Goal: Check status: Check status

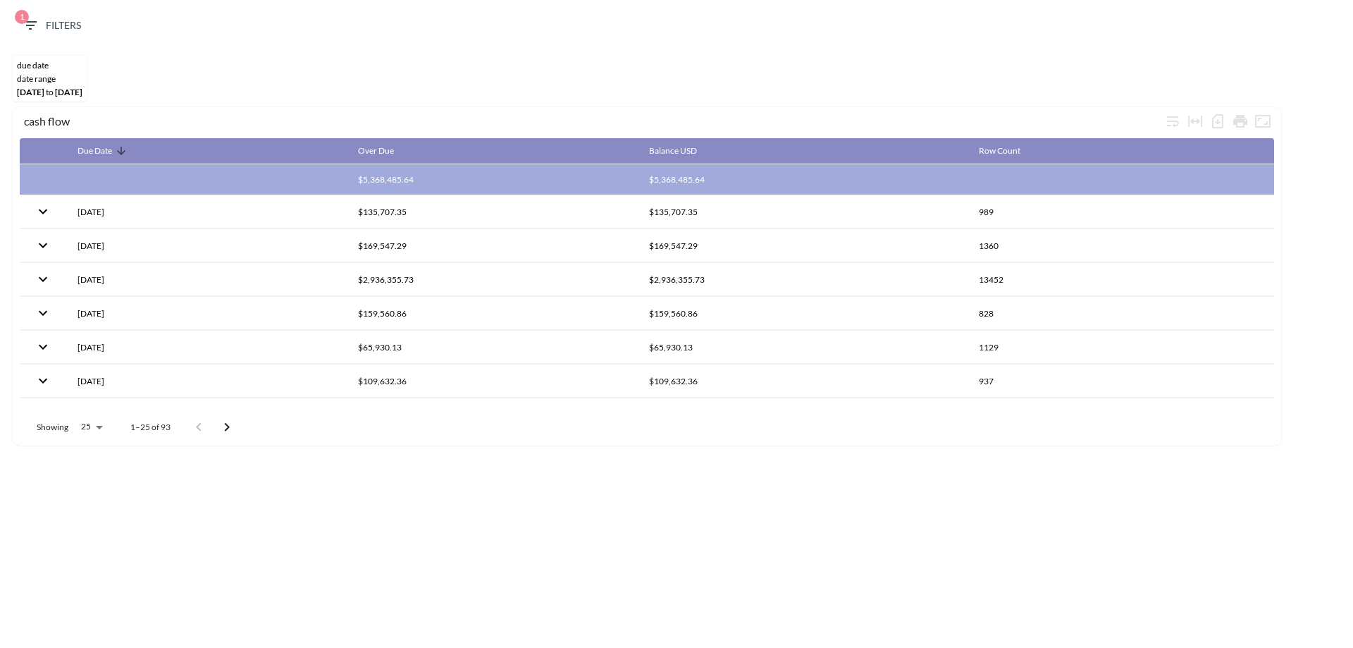
click at [58, 19] on span "1 Filters" at bounding box center [51, 26] width 59 height 18
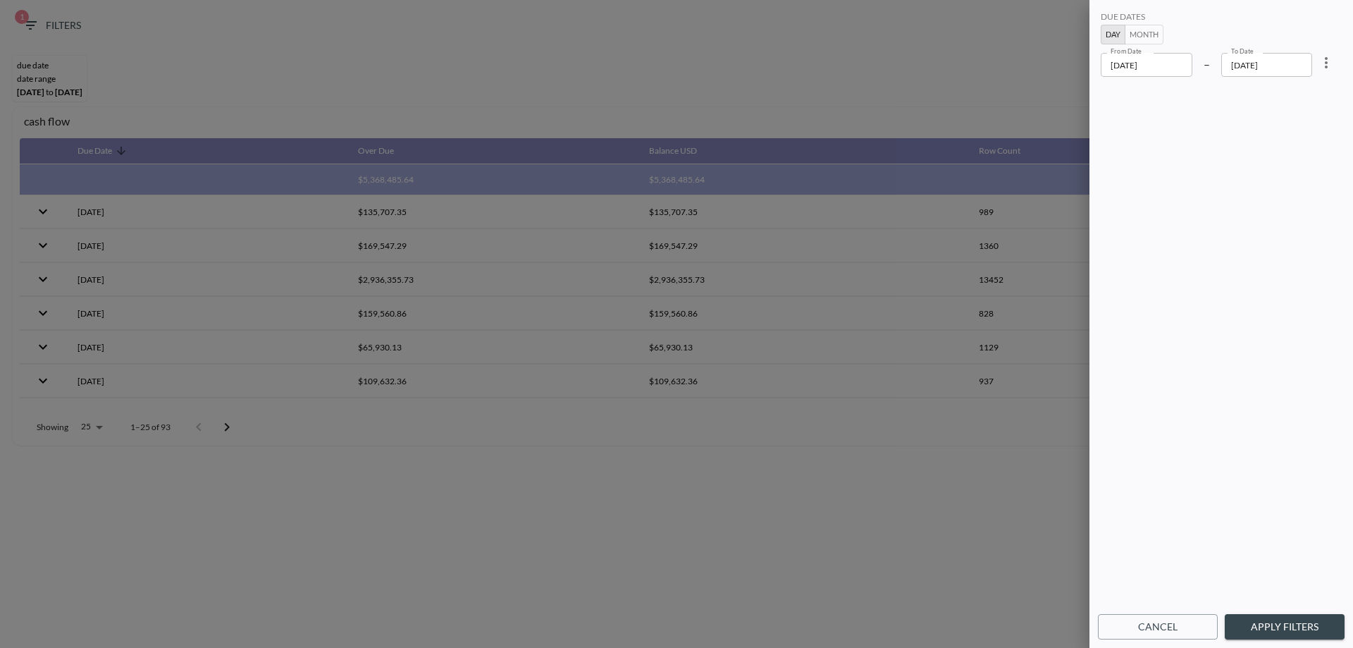
click at [1130, 72] on input "[DATE]" at bounding box center [1147, 65] width 92 height 24
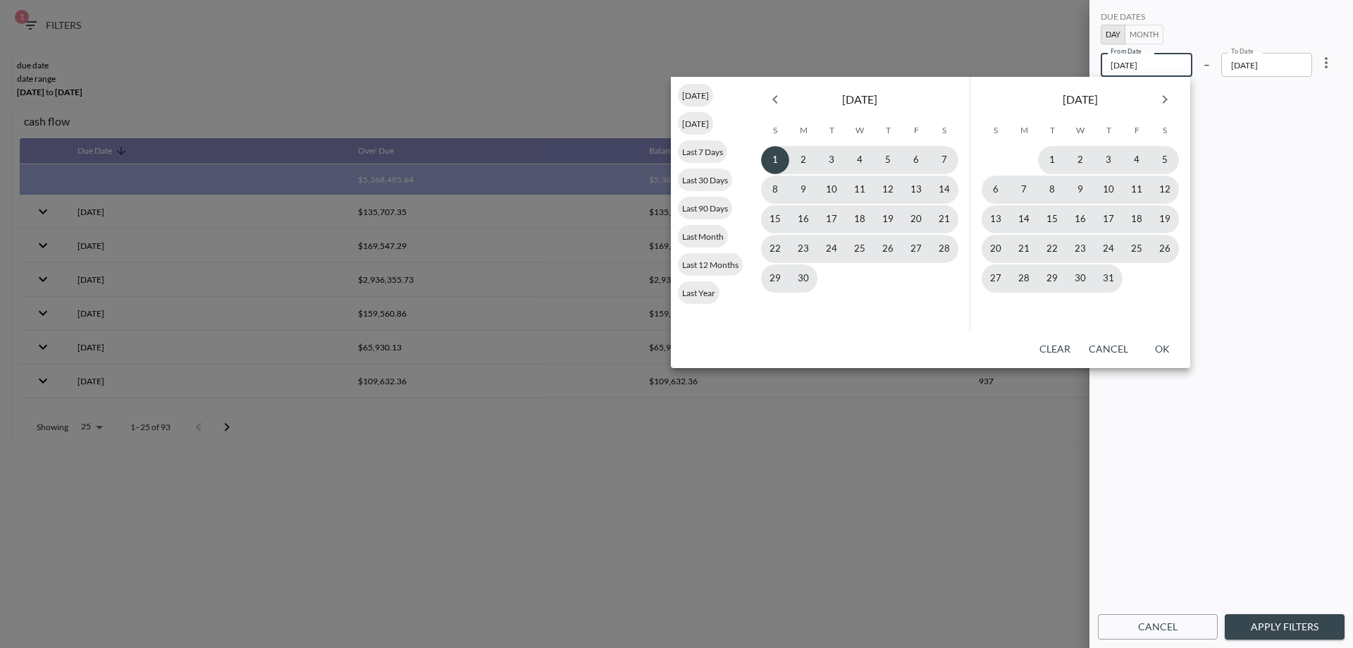
click at [1140, 61] on input "[DATE]" at bounding box center [1147, 65] width 92 height 24
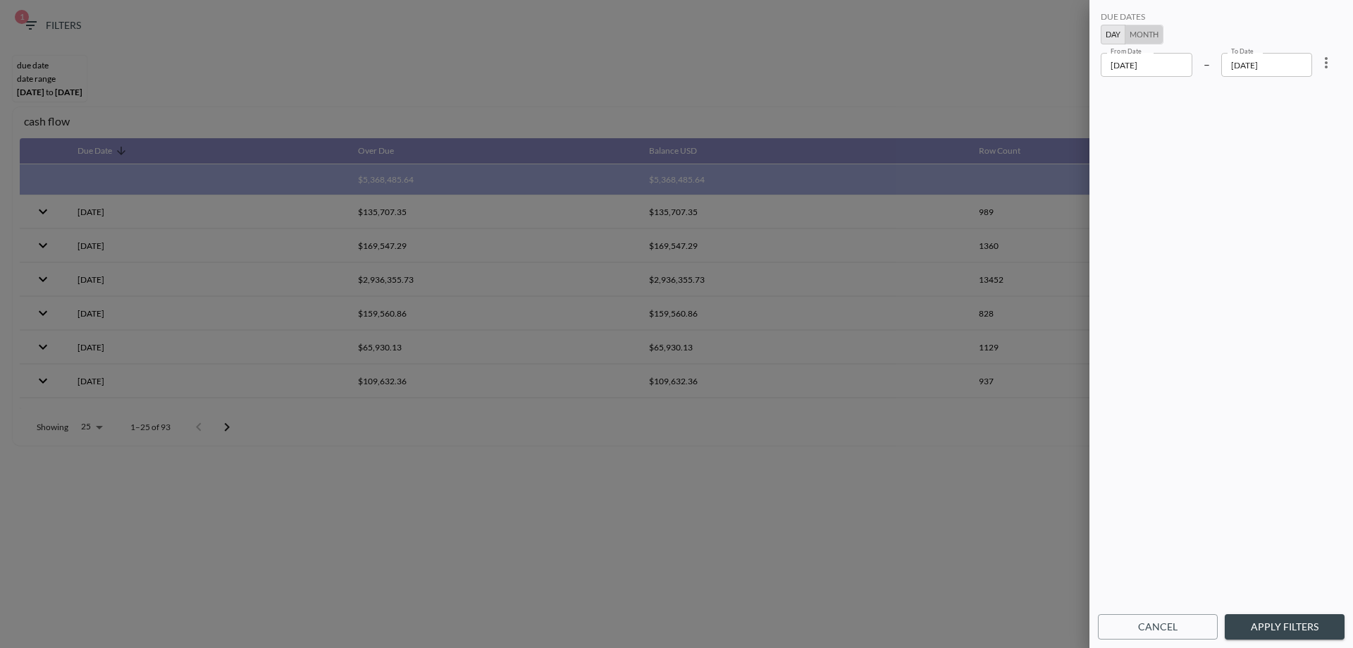
click at [1143, 33] on button "Month" at bounding box center [1144, 35] width 39 height 20
click at [1126, 61] on input "2025-06" at bounding box center [1147, 65] width 93 height 24
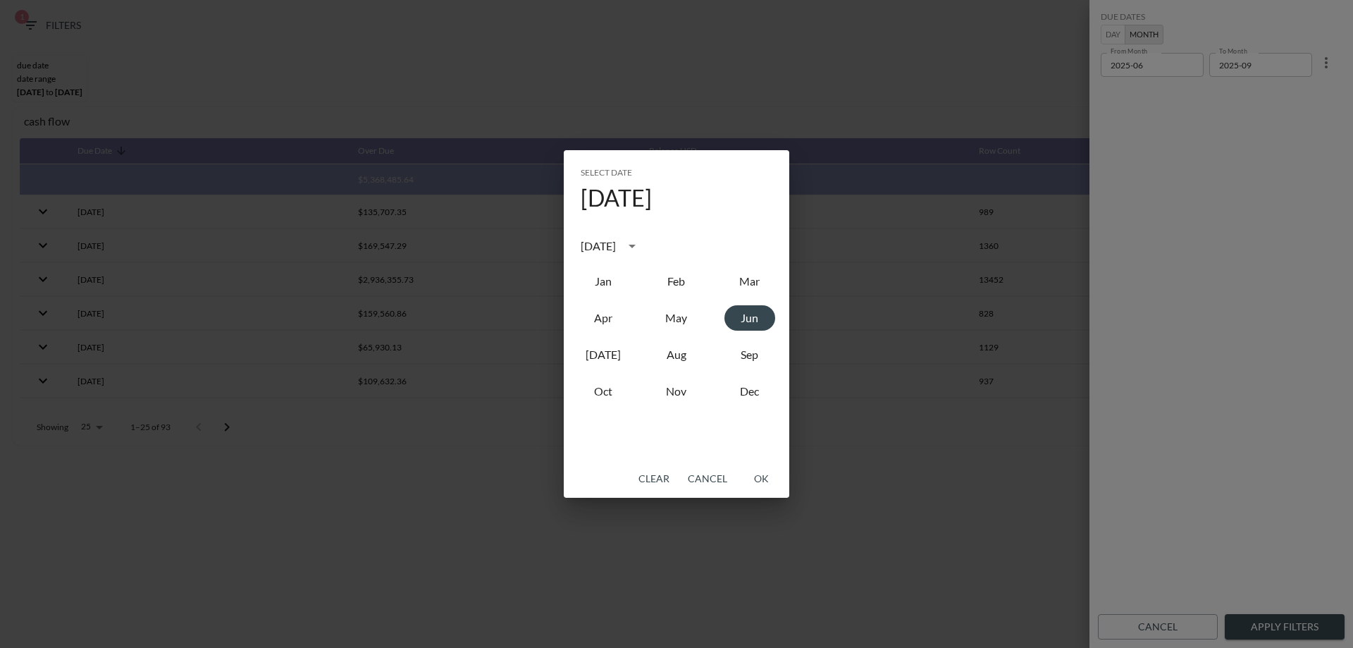
click at [616, 247] on div "[DATE]" at bounding box center [598, 246] width 35 height 17
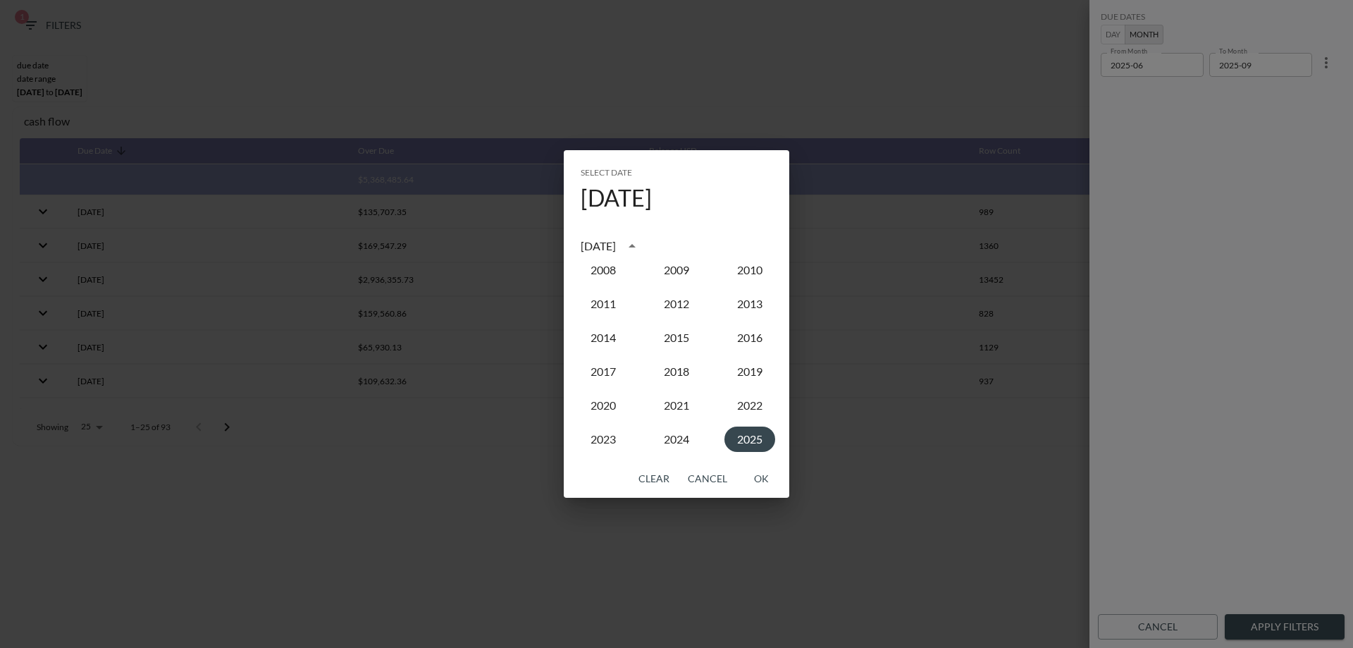
scroll to position [1235, 0]
click at [753, 435] on button "2025" at bounding box center [750, 431] width 51 height 25
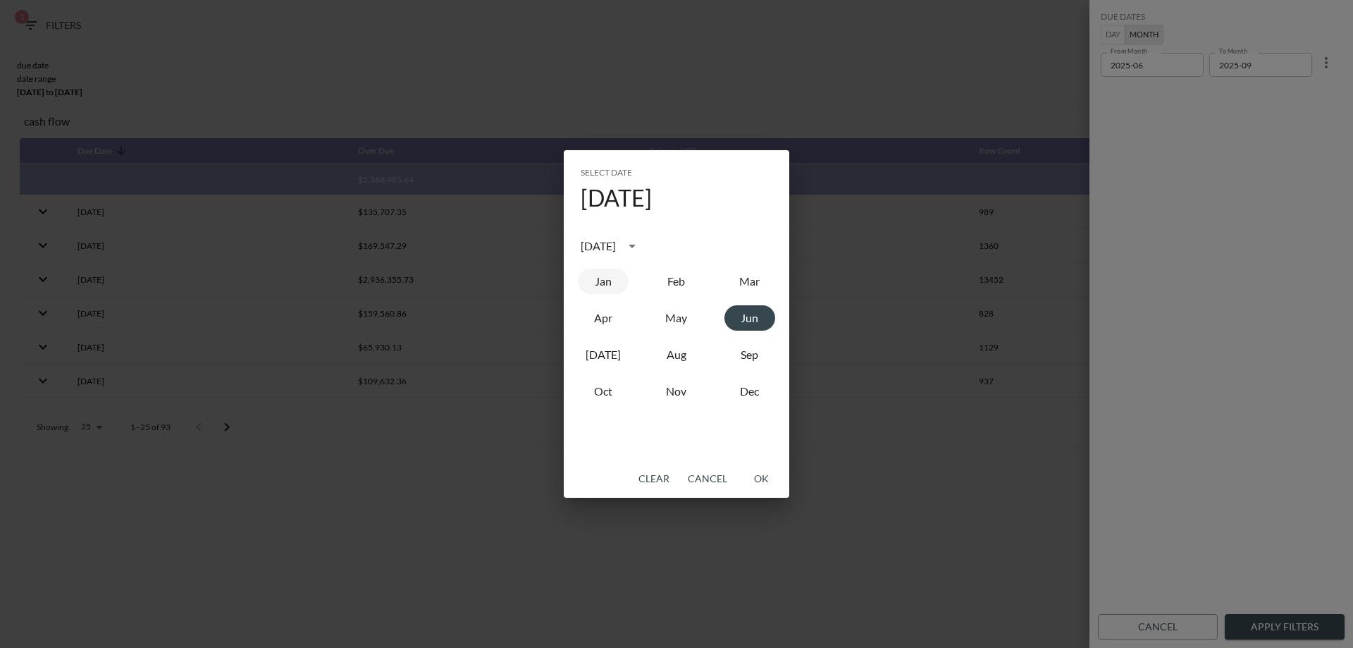
click at [605, 283] on button "Jan" at bounding box center [603, 281] width 51 height 25
type input "2025-01"
click at [1254, 66] on div "Select date [DATE] [DATE] Jan Feb Mar Apr May Jun [DATE] Aug Sep Oct Nov Dec Cl…" at bounding box center [676, 324] width 1353 height 648
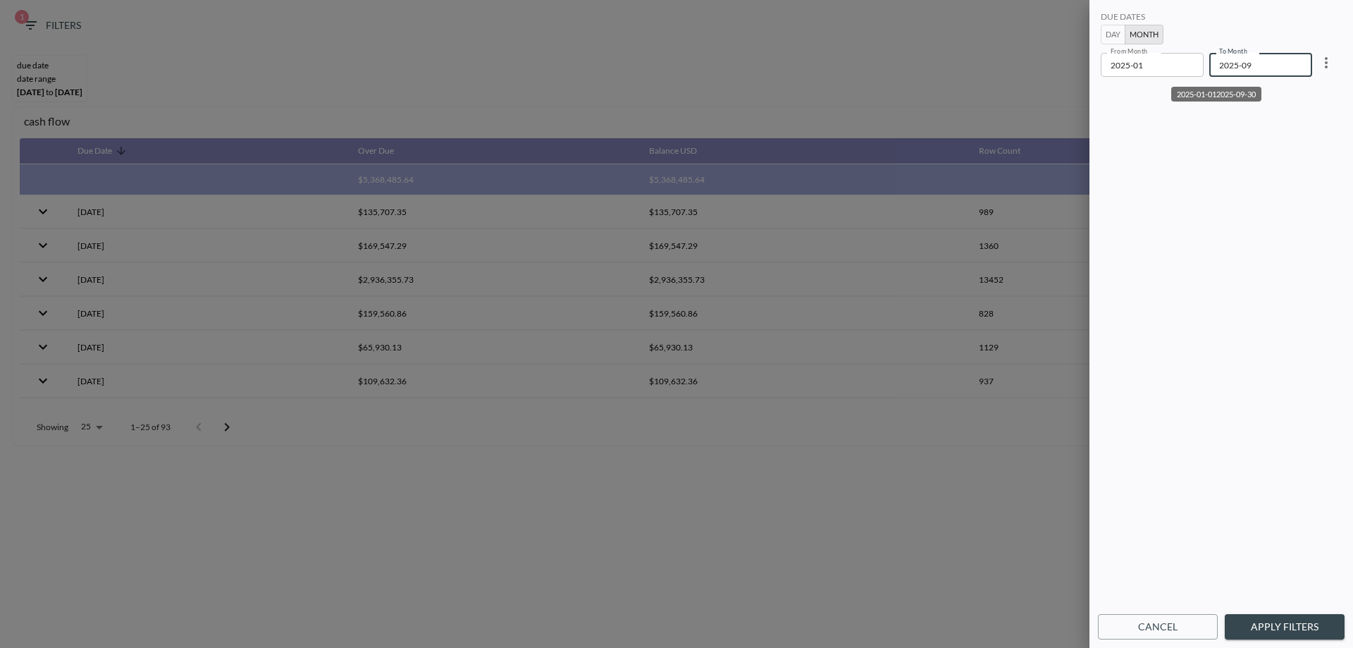
click at [1257, 63] on input "2025-09" at bounding box center [1255, 65] width 93 height 24
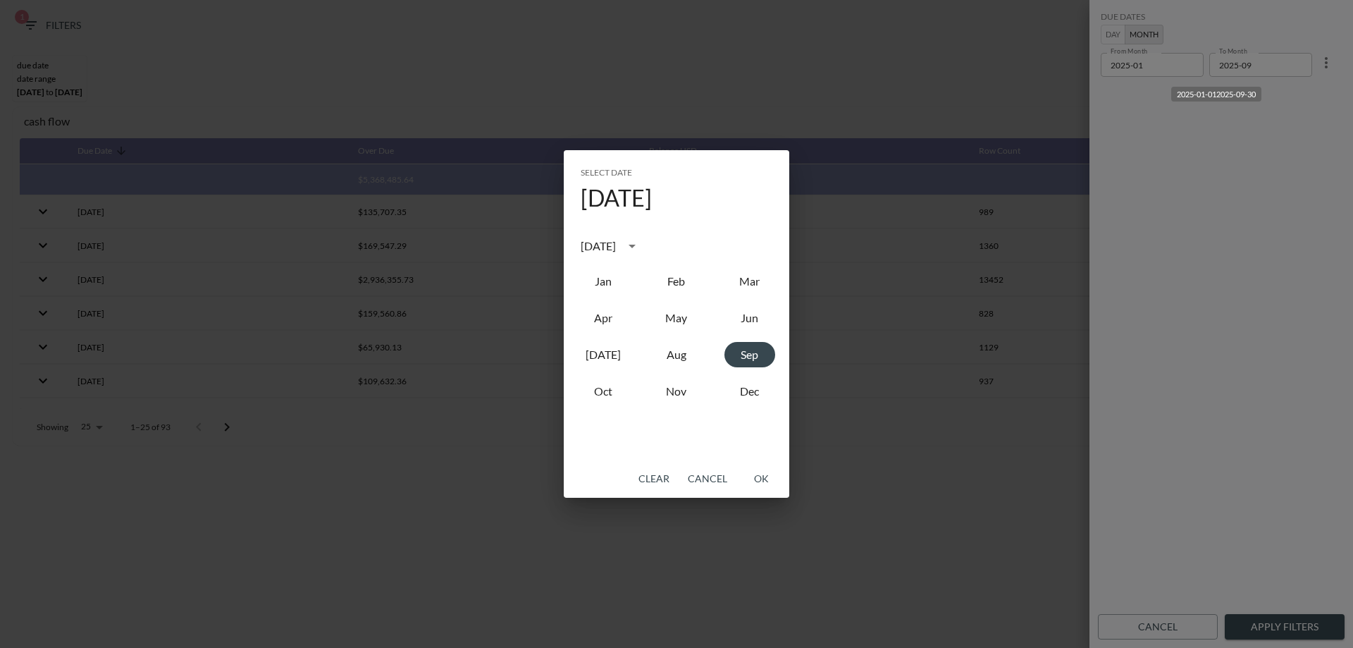
click at [764, 476] on button "OK" at bounding box center [761, 479] width 45 height 26
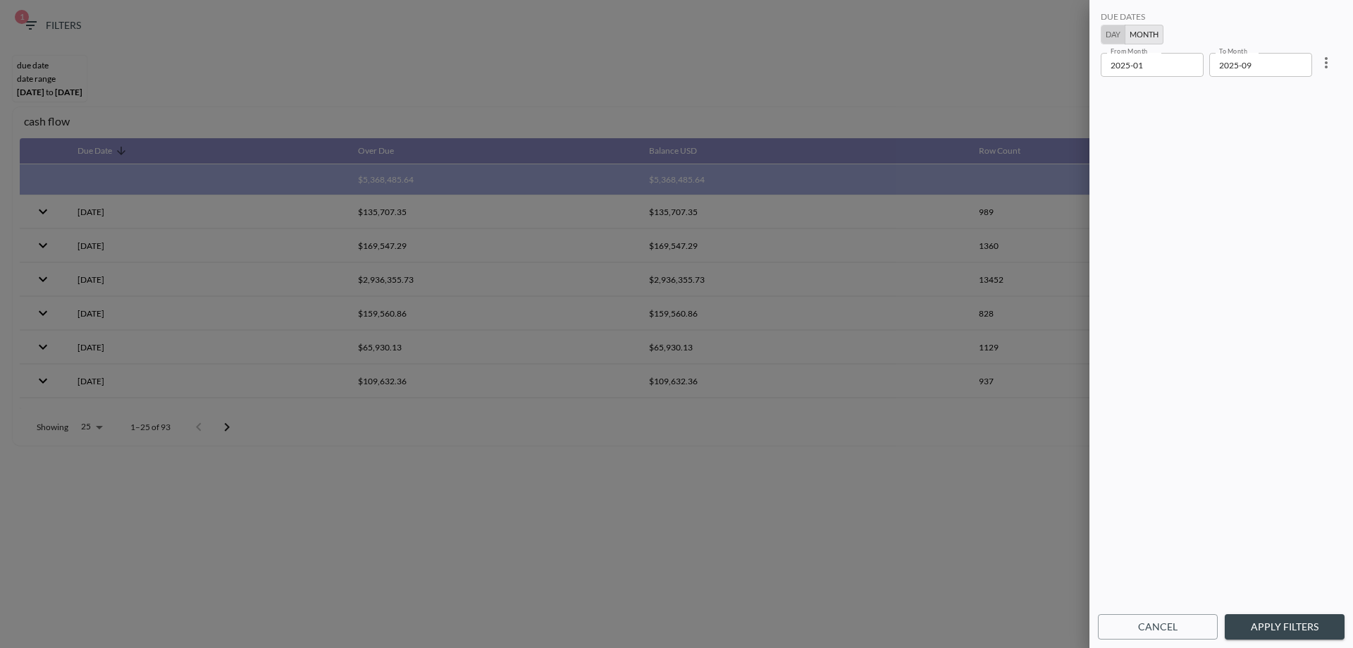
click at [1108, 35] on button "Day" at bounding box center [1113, 35] width 25 height 20
click at [1248, 66] on input "[DATE]" at bounding box center [1267, 65] width 92 height 24
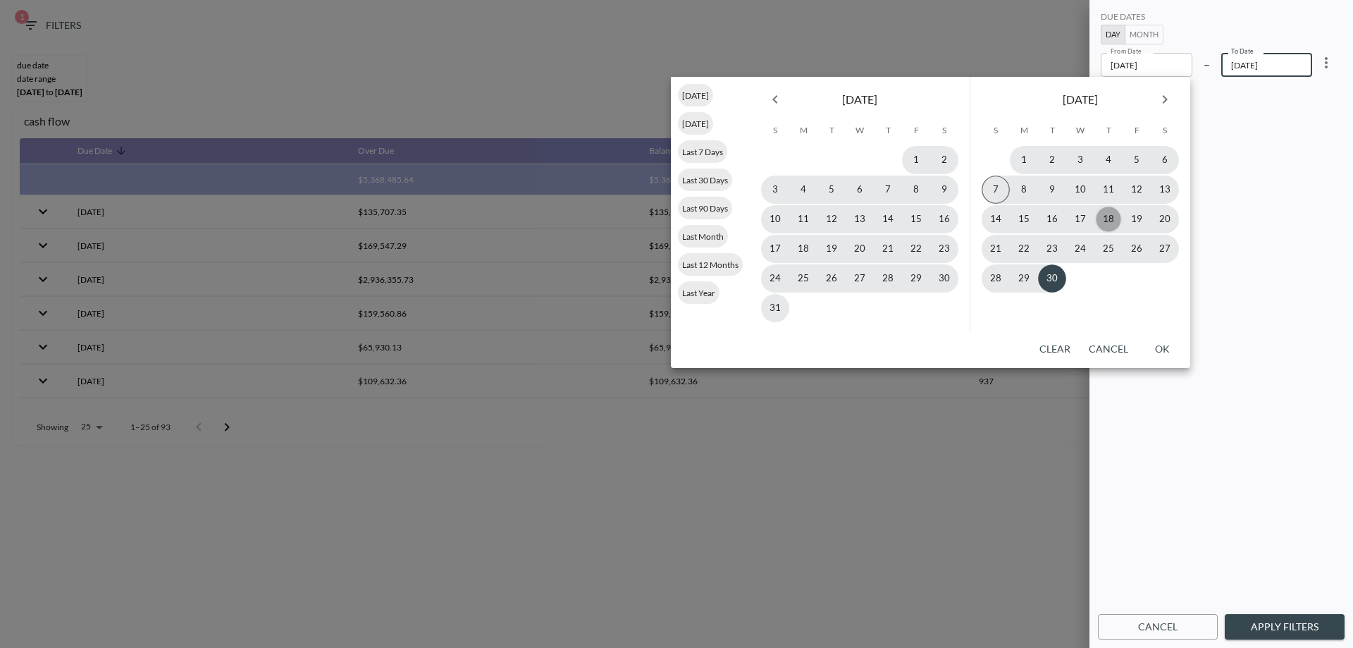
click at [1109, 218] on button "18" at bounding box center [1109, 219] width 28 height 28
type input "[DATE]"
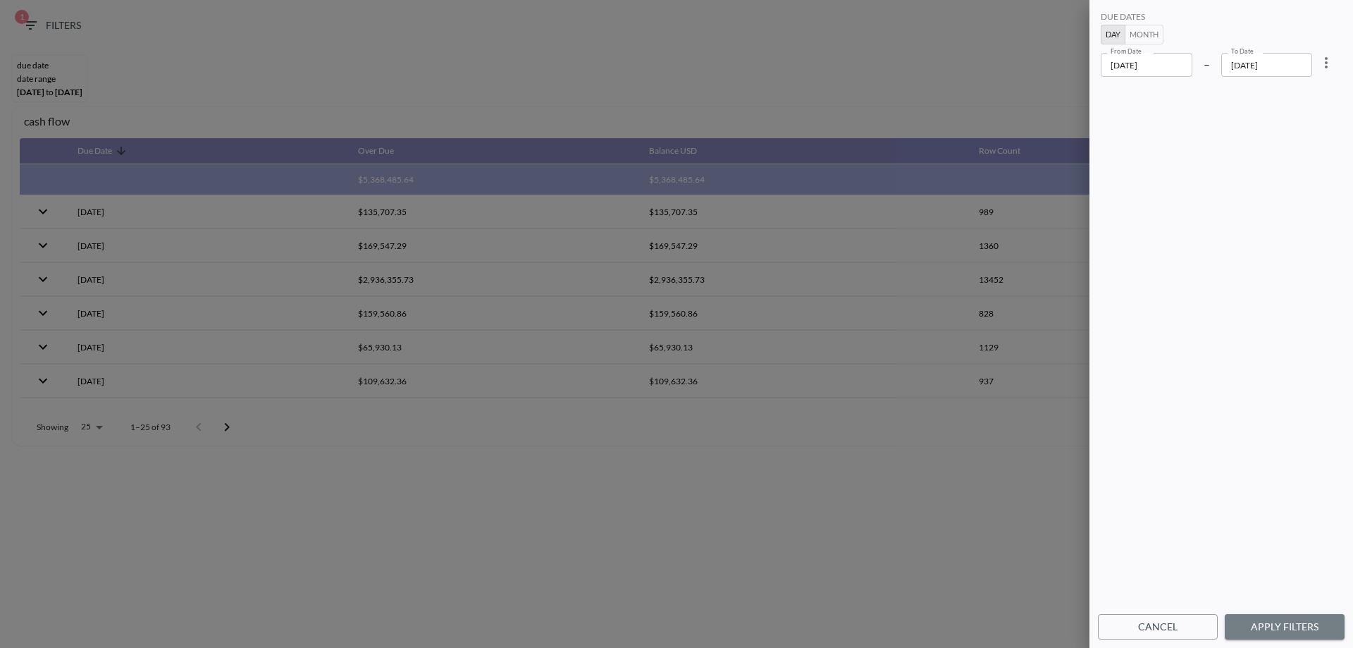
click at [1295, 628] on button "Apply Filters" at bounding box center [1285, 627] width 120 height 26
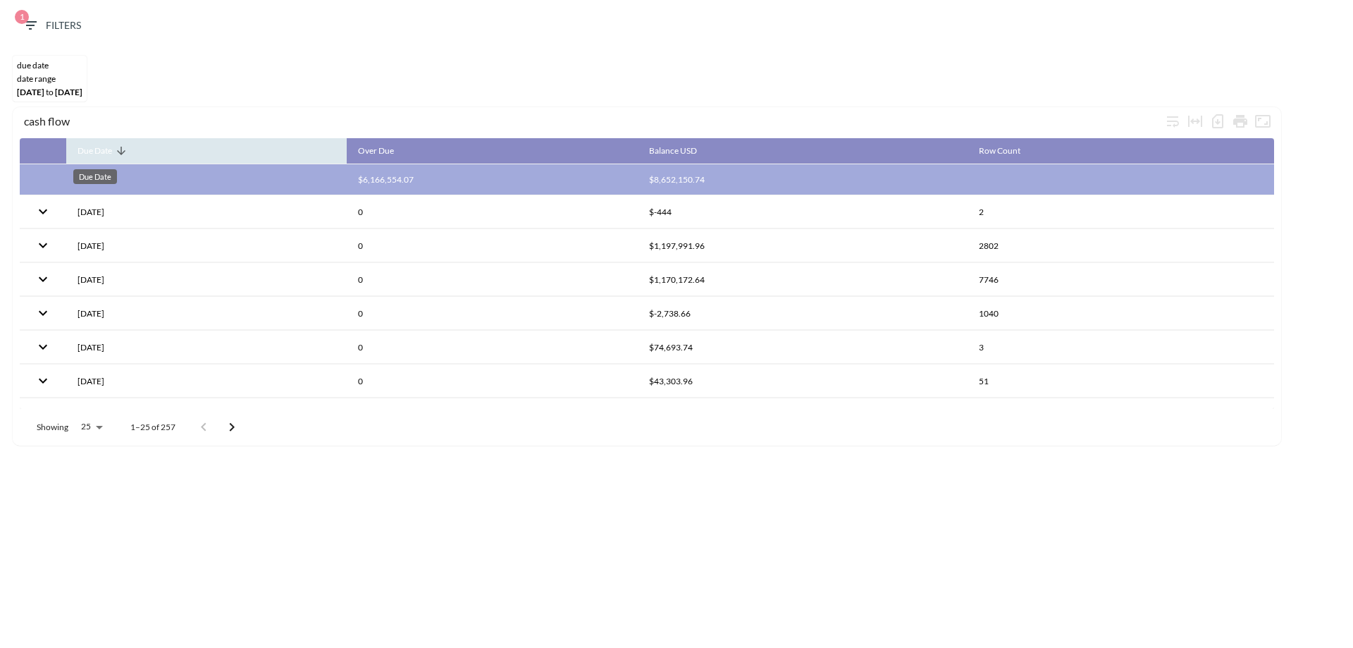
click at [98, 147] on div "Due Date" at bounding box center [95, 150] width 35 height 17
click at [99, 147] on div "Due Date" at bounding box center [95, 150] width 35 height 17
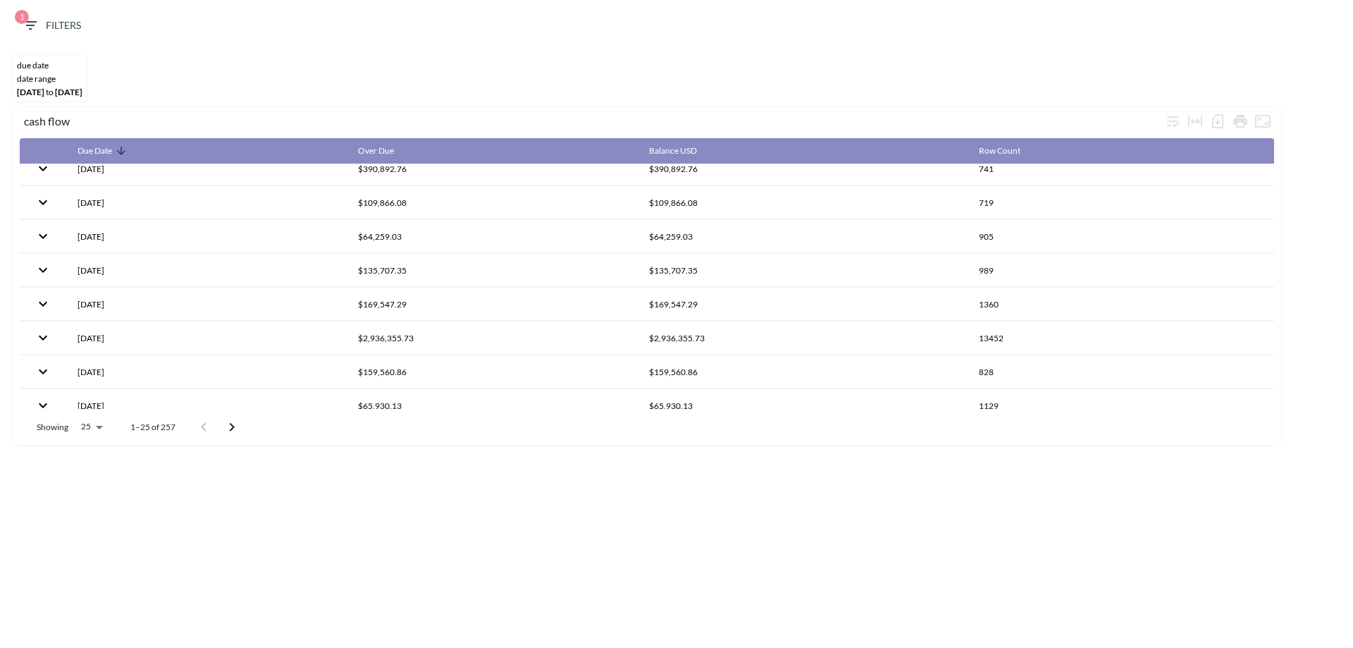
scroll to position [29, 0]
